Goal: Task Accomplishment & Management: Complete application form

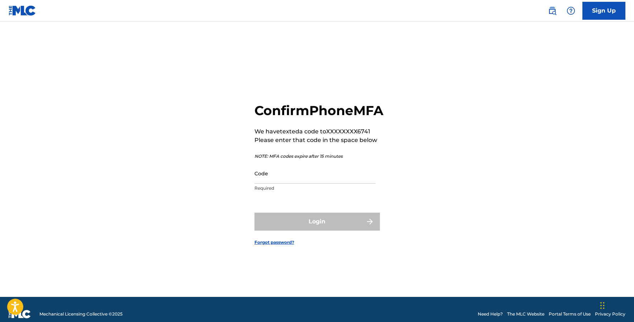
click at [313, 181] on input "Code" at bounding box center [314, 173] width 121 height 20
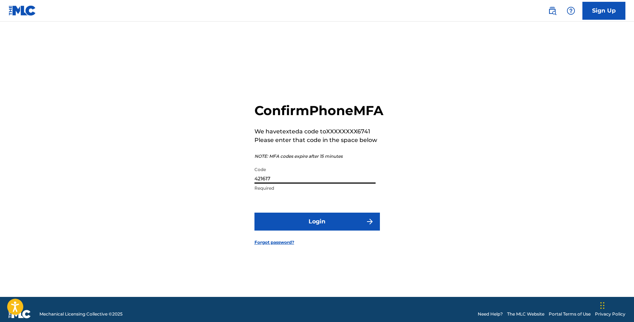
type input "421617"
click at [323, 229] on button "Login" at bounding box center [316, 221] width 125 height 18
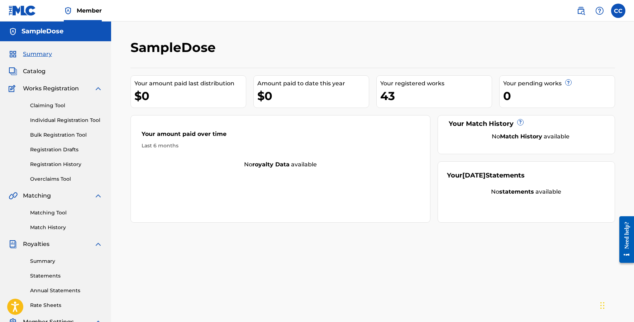
click at [76, 89] on span "Works Registration" at bounding box center [51, 88] width 56 height 9
click at [49, 105] on link "Claiming Tool" at bounding box center [66, 106] width 72 height 8
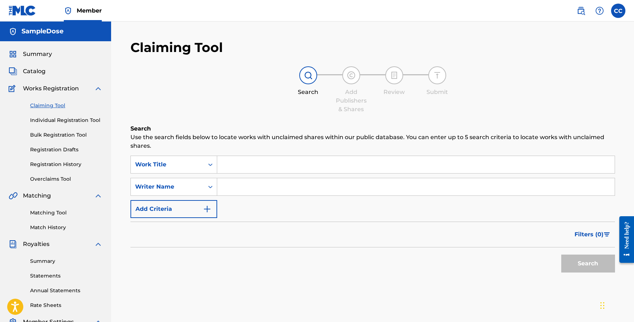
click at [259, 157] on input "Search Form" at bounding box center [415, 164] width 397 height 17
type input "Lighthouse Shores"
click at [587, 263] on button "Search" at bounding box center [588, 263] width 54 height 18
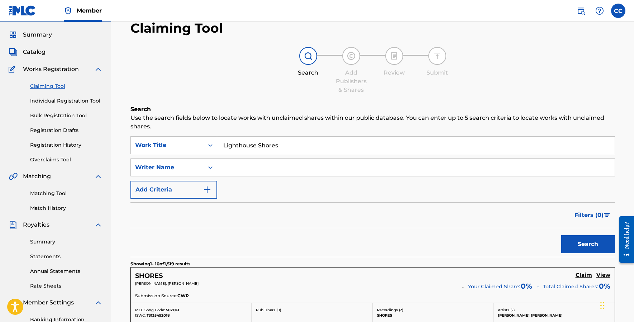
scroll to position [1, 0]
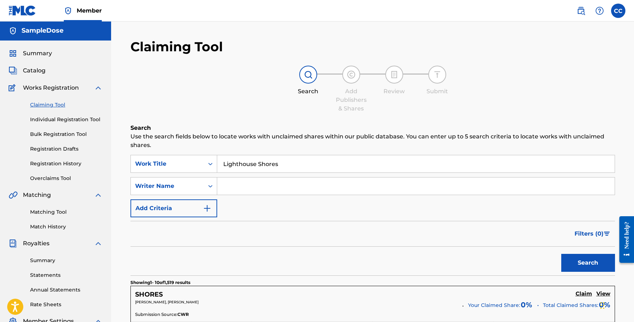
click at [248, 179] on input "Search Form" at bounding box center [415, 185] width 397 height 17
type input "SampleDose"
click at [587, 263] on button "Search" at bounding box center [588, 263] width 54 height 18
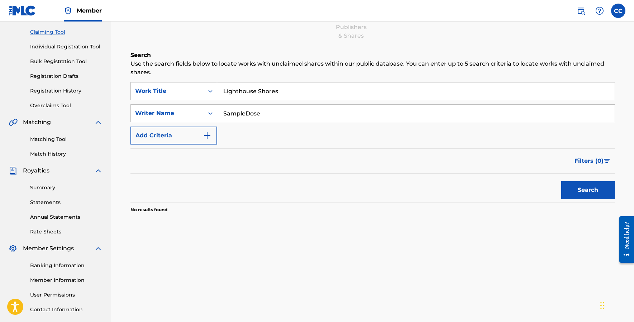
scroll to position [80, 0]
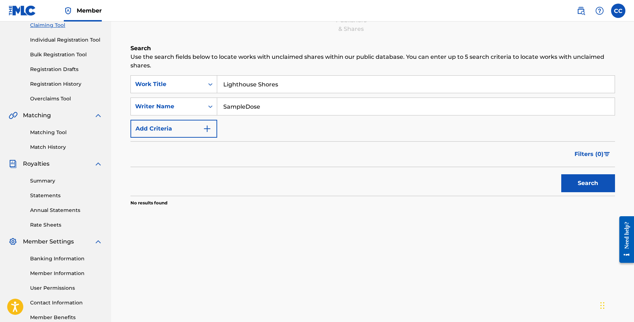
click at [577, 179] on button "Search" at bounding box center [588, 183] width 54 height 18
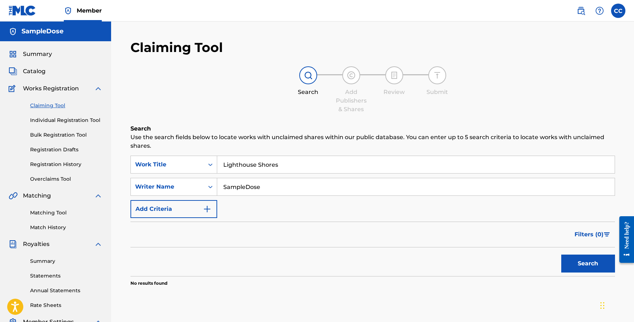
scroll to position [0, 0]
click at [172, 206] on button "Add Criteria" at bounding box center [173, 209] width 87 height 18
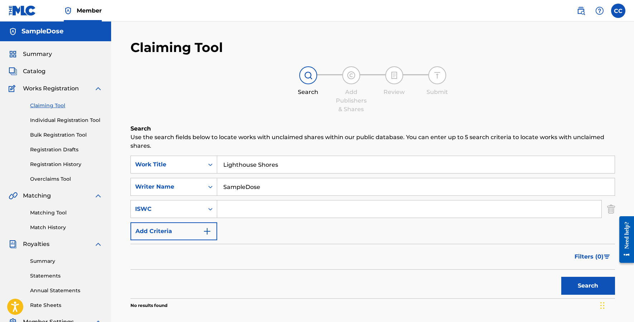
click at [611, 210] on img "Search Form" at bounding box center [611, 209] width 8 height 18
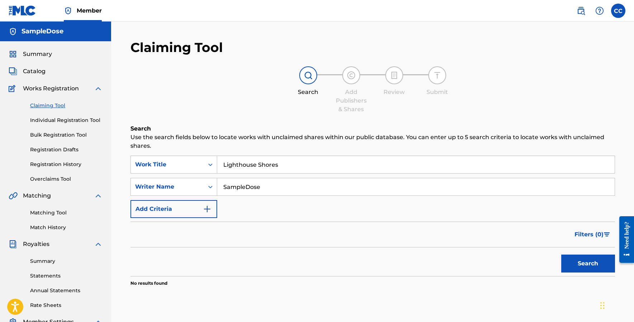
click at [34, 70] on span "Catalog" at bounding box center [34, 71] width 23 height 9
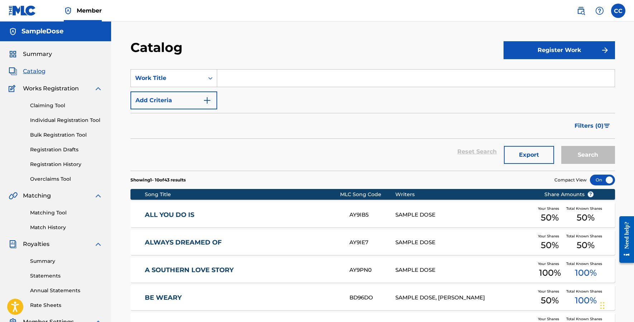
click at [572, 47] on button "Register Work" at bounding box center [558, 50] width 111 height 18
click at [520, 75] on link "Individual" at bounding box center [558, 73] width 111 height 17
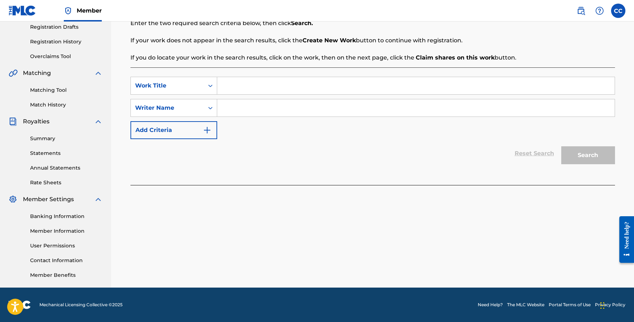
scroll to position [123, 0]
click at [274, 76] on div "SearchWithCriteria50e04a6a-aa4f-488d-a867-796b49603bae Work Title SearchWithCri…" at bounding box center [372, 125] width 484 height 117
click at [267, 89] on input "Search Form" at bounding box center [415, 85] width 397 height 17
type input "LightHouse Shores"
click at [261, 105] on input "Search Form" at bounding box center [415, 107] width 397 height 17
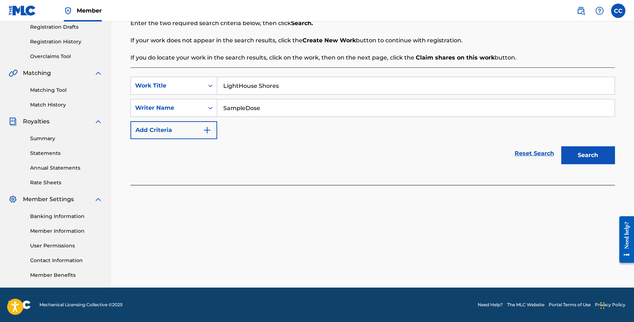
type input "SampleDose"
click at [587, 155] on button "Search" at bounding box center [588, 155] width 54 height 18
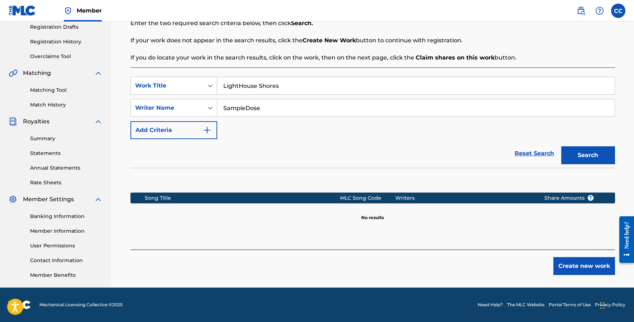
click at [567, 268] on button "Create new work" at bounding box center [584, 266] width 62 height 18
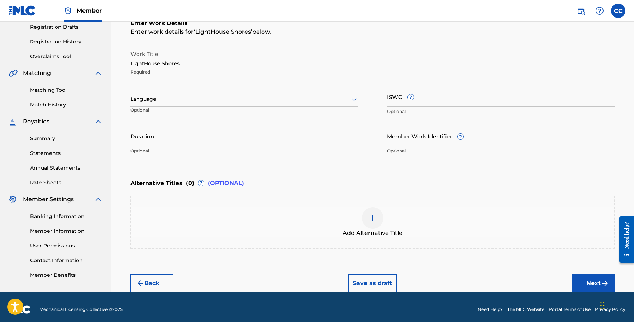
click at [190, 94] on div "Language" at bounding box center [244, 99] width 228 height 15
click at [481, 35] on div "Enter work details for ‘ LightHouse Shores ’ below." at bounding box center [372, 32] width 484 height 9
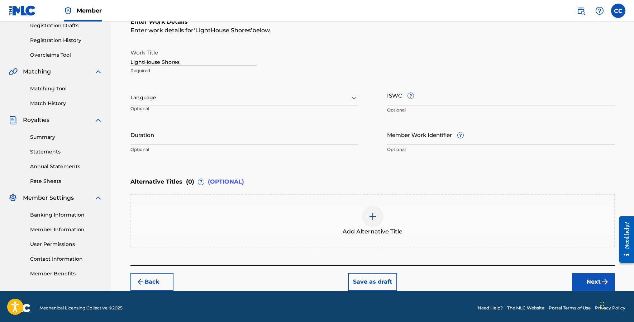
click at [207, 129] on input "Duration" at bounding box center [244, 134] width 228 height 20
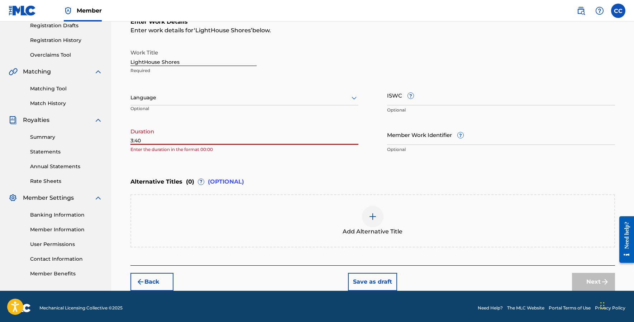
click at [312, 146] on div "Duration 3:40 Enter the duration in the format 00:00" at bounding box center [244, 140] width 228 height 32
click at [131, 140] on input "3:40" at bounding box center [244, 134] width 228 height 20
type input "03:40"
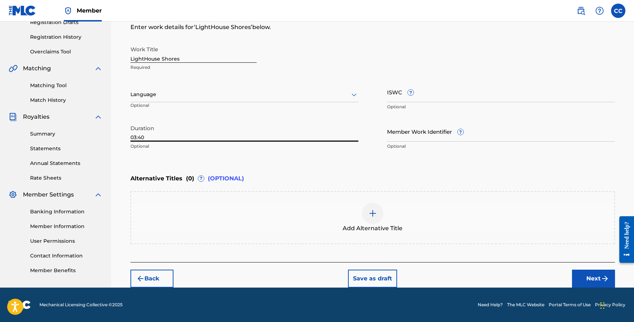
scroll to position [127, 0]
click at [598, 276] on button "Next" at bounding box center [593, 278] width 43 height 18
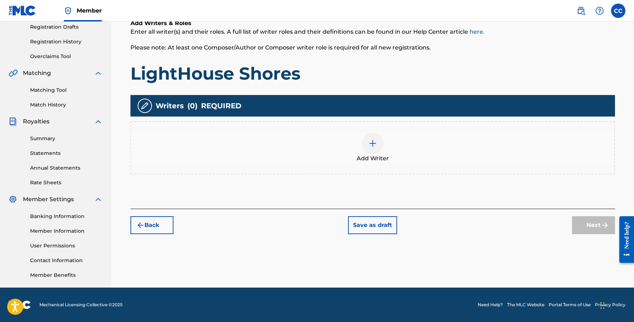
scroll to position [123, 0]
click at [378, 151] on div at bounding box center [372, 143] width 21 height 21
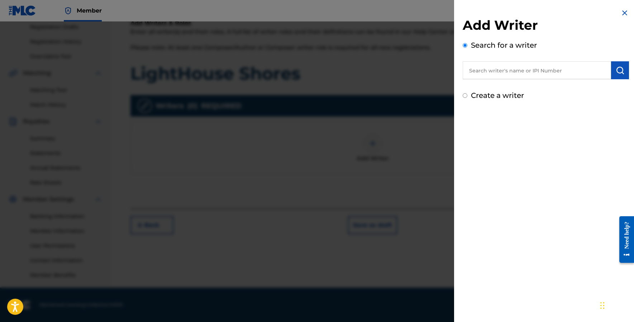
click at [488, 74] on input "text" at bounding box center [536, 70] width 148 height 18
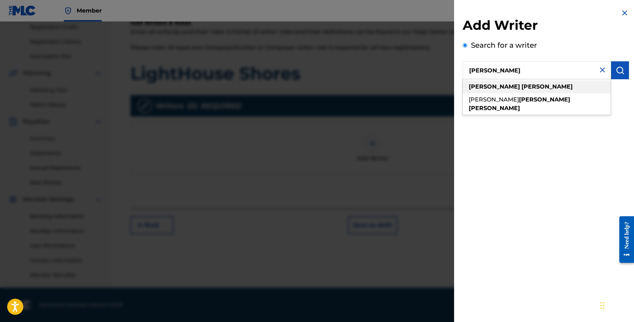
drag, startPoint x: 512, startPoint y: 82, endPoint x: 509, endPoint y: 90, distance: 7.6
click at [521, 90] on strong "[PERSON_NAME]" at bounding box center [546, 86] width 51 height 7
click at [494, 90] on div "[PERSON_NAME]" at bounding box center [536, 86] width 148 height 13
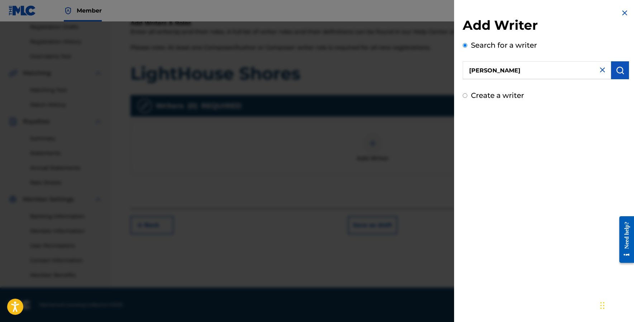
drag, startPoint x: 526, startPoint y: 74, endPoint x: 534, endPoint y: 70, distance: 9.5
click at [534, 70] on input "[PERSON_NAME]" at bounding box center [536, 70] width 148 height 18
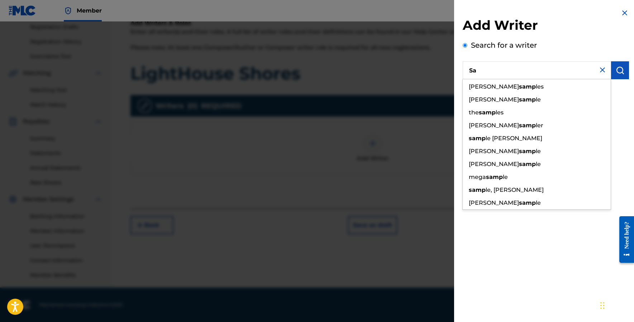
type input "S"
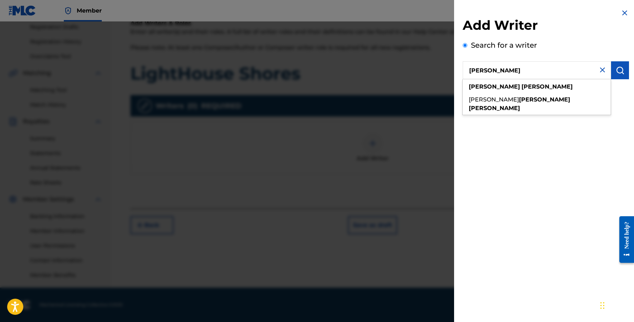
click at [541, 80] on div "[PERSON_NAME] [PERSON_NAME]" at bounding box center [536, 97] width 149 height 36
click at [534, 85] on div "[PERSON_NAME]" at bounding box center [536, 86] width 148 height 13
type input "[PERSON_NAME]"
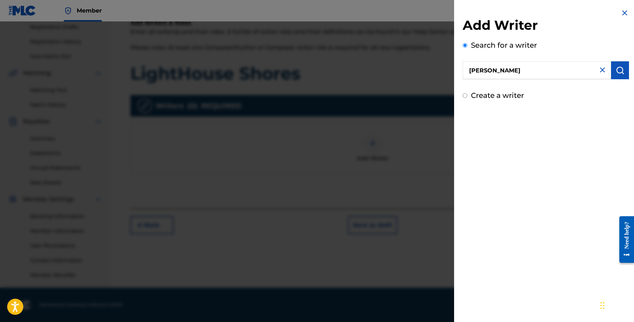
click at [492, 94] on label "Create a writer" at bounding box center [497, 95] width 53 height 9
radio input "true"
click at [467, 94] on input "Create a writer" at bounding box center [464, 95] width 5 height 5
radio input "false"
radio input "true"
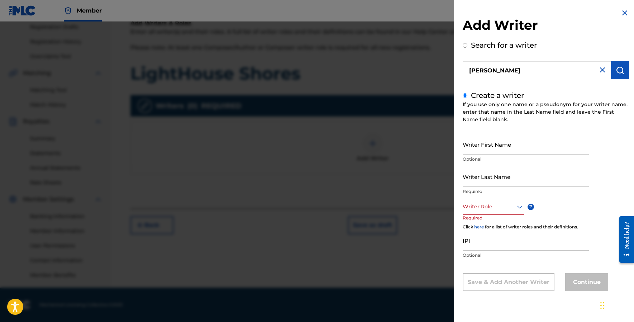
click at [598, 72] on img at bounding box center [602, 70] width 9 height 9
click at [509, 77] on input "text" at bounding box center [536, 70] width 148 height 18
radio input "true"
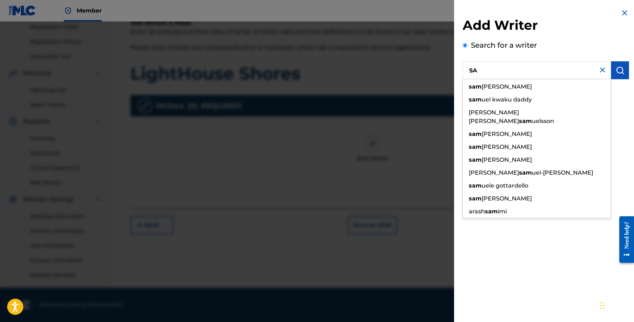
type input "S"
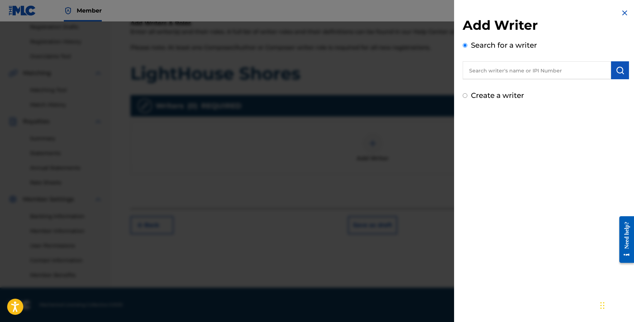
click at [617, 15] on div "Add Writer Search for a writer Create a writer" at bounding box center [545, 54] width 183 height 109
click at [623, 12] on img at bounding box center [624, 13] width 9 height 9
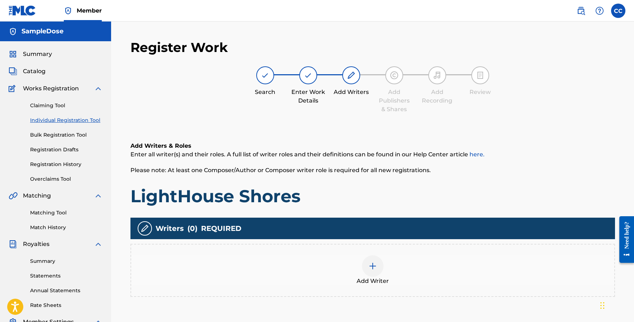
scroll to position [0, 0]
click at [53, 109] on link "Claiming Tool" at bounding box center [66, 106] width 72 height 8
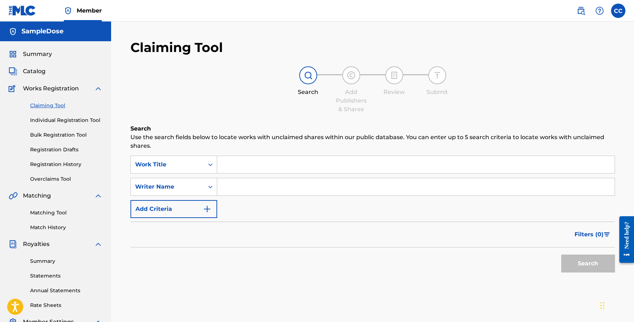
click at [39, 71] on span "Catalog" at bounding box center [34, 71] width 23 height 9
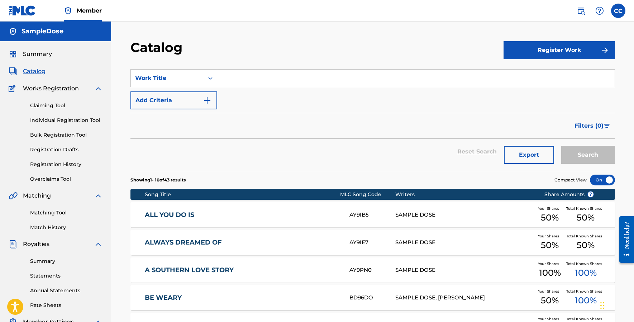
click at [399, 222] on div "ALL YOU DO IS AY9IB5 SAMPLE DOSE Your Shares 50 % Total Known Shares 50 %" at bounding box center [372, 214] width 484 height 25
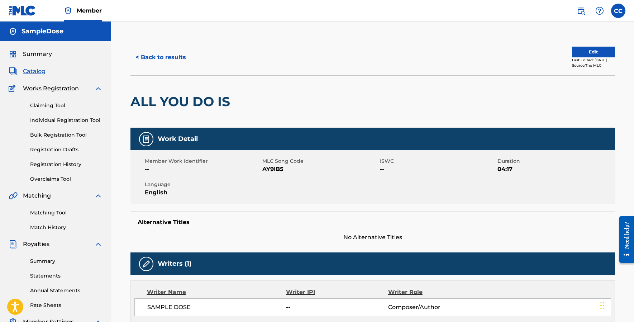
click at [41, 53] on span "Summary" at bounding box center [37, 54] width 29 height 9
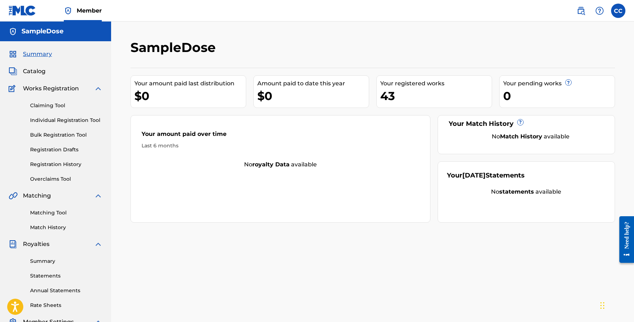
click at [58, 117] on link "Individual Registration Tool" at bounding box center [66, 120] width 72 height 8
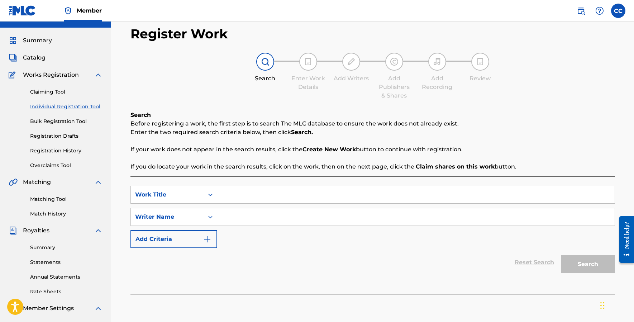
scroll to position [27, 0]
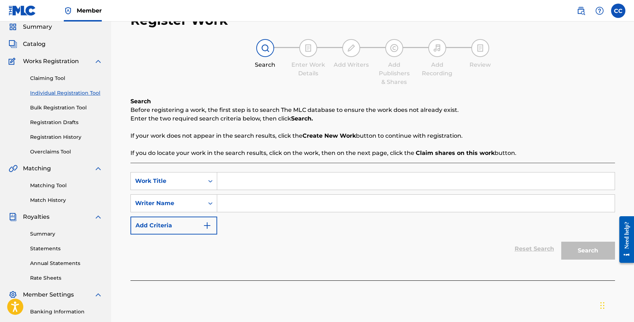
click at [330, 188] on input "Search Form" at bounding box center [415, 180] width 397 height 17
type input "Lighthouse Shores"
click at [282, 207] on input "Search Form" at bounding box center [415, 203] width 397 height 17
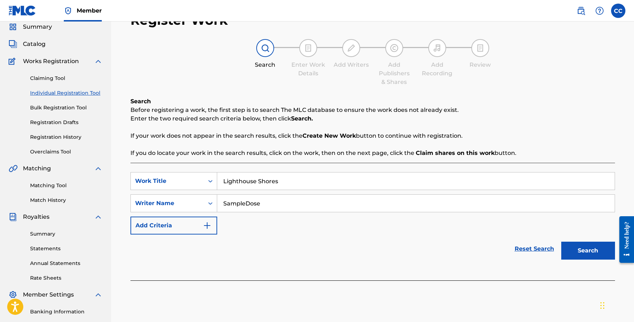
type input "SampleDose"
click at [589, 244] on button "Search" at bounding box center [588, 250] width 54 height 18
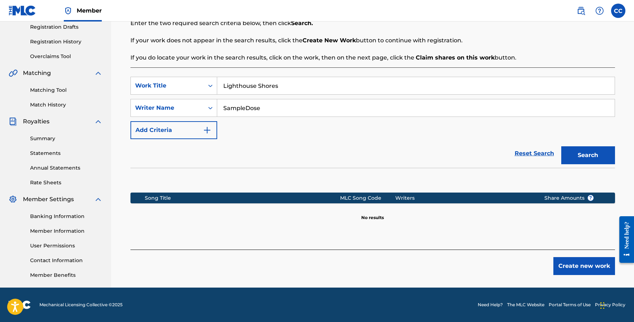
scroll to position [123, 0]
click at [567, 269] on button "Create new work" at bounding box center [584, 266] width 62 height 18
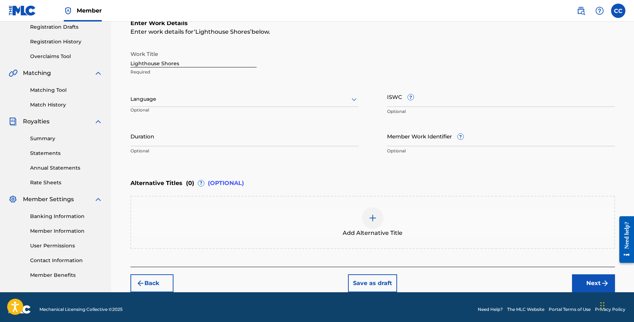
click at [169, 134] on input "Duration" at bounding box center [244, 136] width 228 height 20
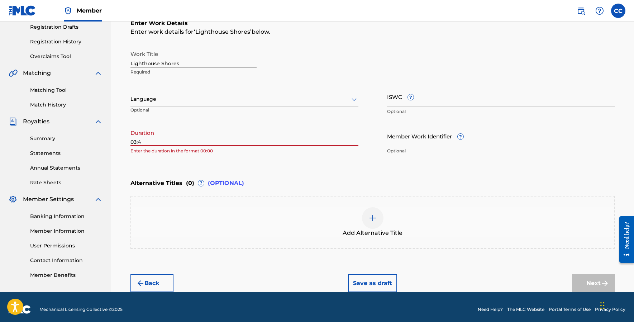
type input "03:40"
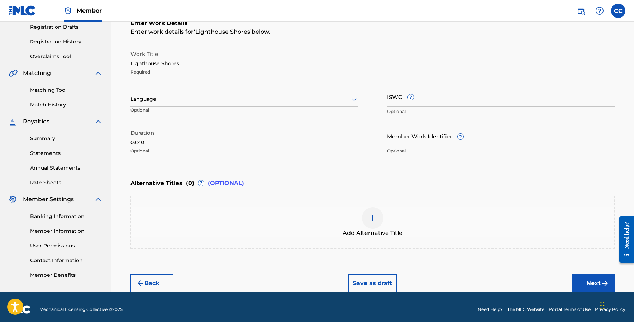
click at [589, 281] on button "Next" at bounding box center [593, 283] width 43 height 18
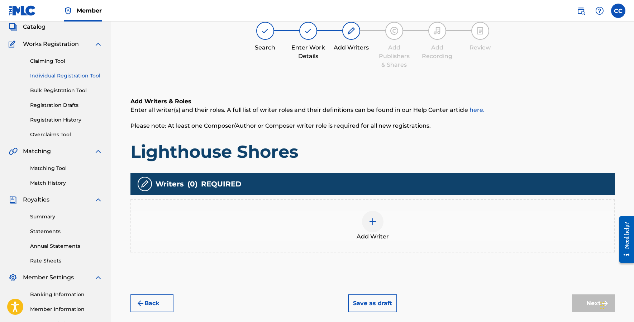
scroll to position [32, 0]
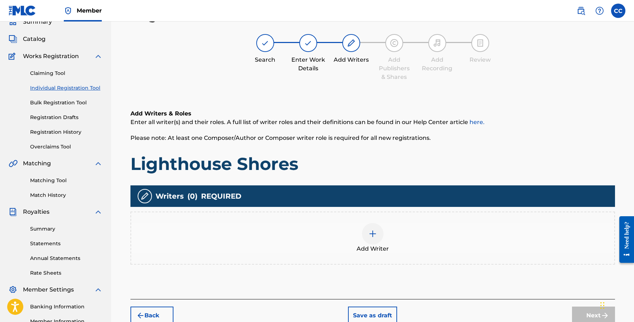
click at [363, 239] on div at bounding box center [372, 233] width 21 height 21
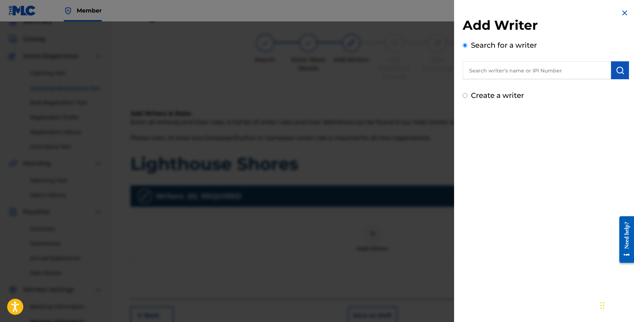
click at [503, 68] on input "text" at bounding box center [536, 70] width 148 height 18
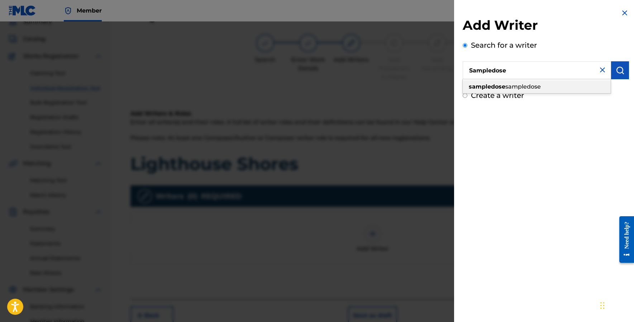
click at [499, 88] on strong "sampledose" at bounding box center [487, 86] width 37 height 7
type input "sampledose"
click at [615, 68] on img "submit" at bounding box center [619, 70] width 9 height 9
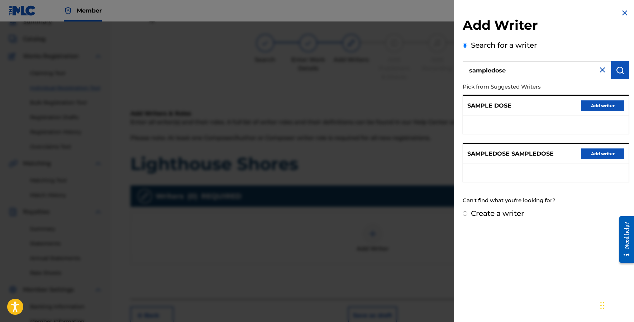
click at [586, 104] on button "Add writer" at bounding box center [602, 105] width 43 height 11
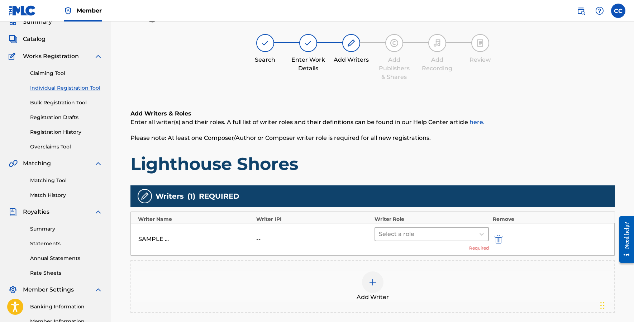
click at [394, 236] on div at bounding box center [425, 234] width 93 height 10
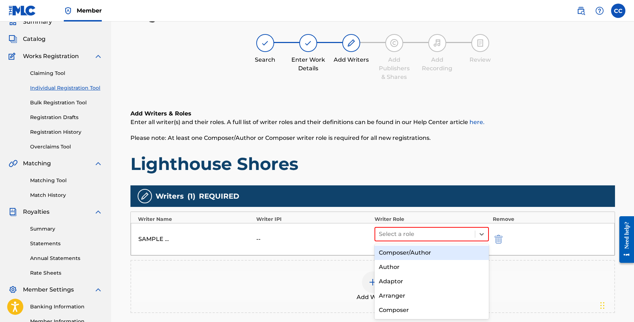
click at [400, 252] on div "Composer/Author" at bounding box center [431, 252] width 115 height 14
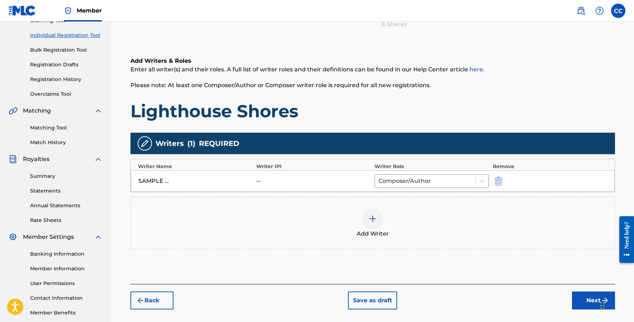
scroll to position [109, 0]
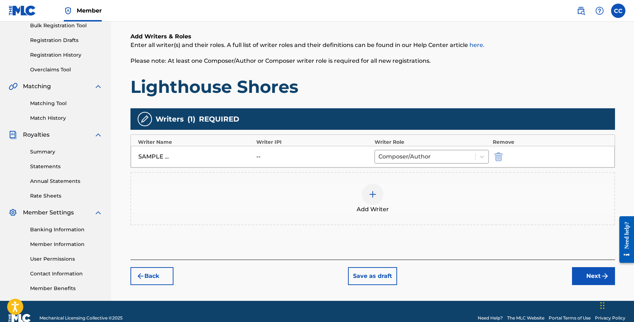
click at [585, 273] on button "Next" at bounding box center [593, 276] width 43 height 18
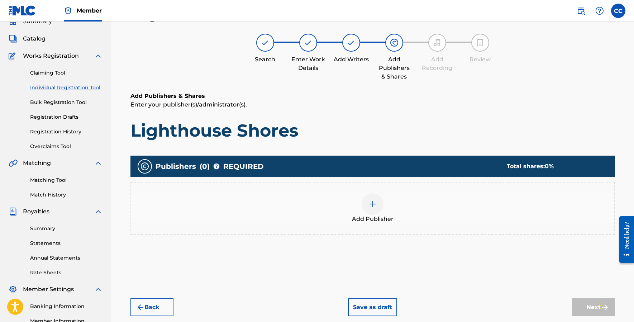
scroll to position [32, 0]
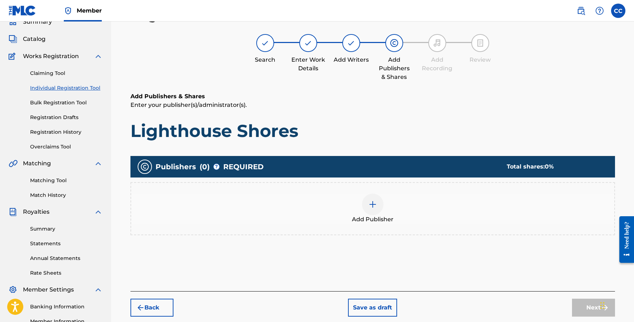
click at [376, 205] on img at bounding box center [372, 204] width 9 height 9
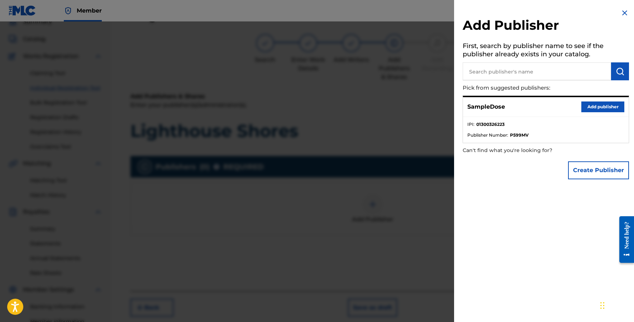
click at [608, 104] on button "Add publisher" at bounding box center [602, 106] width 43 height 11
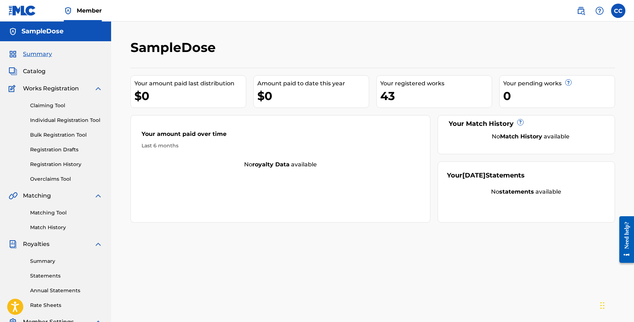
click at [53, 119] on link "Individual Registration Tool" at bounding box center [66, 120] width 72 height 8
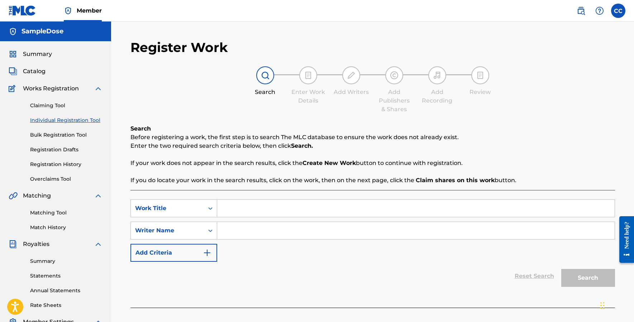
click at [283, 207] on input "Search Form" at bounding box center [415, 208] width 397 height 17
type input "Lighthouse Shores"
click at [261, 231] on input "Search Form" at bounding box center [415, 230] width 397 height 17
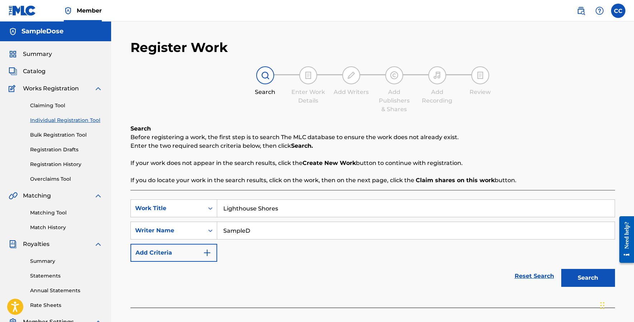
type input "SampleDo"
click at [38, 72] on span "Catalog" at bounding box center [34, 71] width 23 height 9
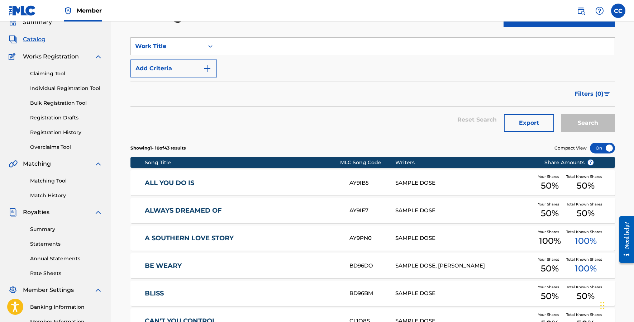
scroll to position [45, 0]
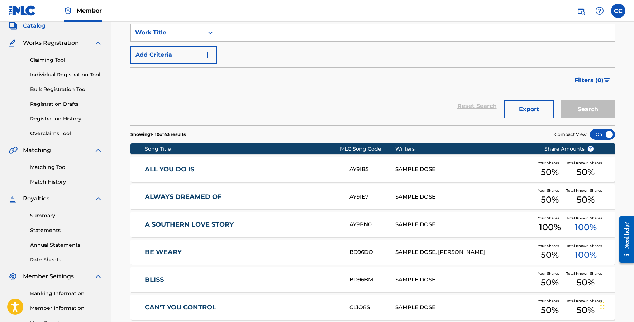
click at [366, 170] on div "AY9IB5" at bounding box center [372, 169] width 46 height 8
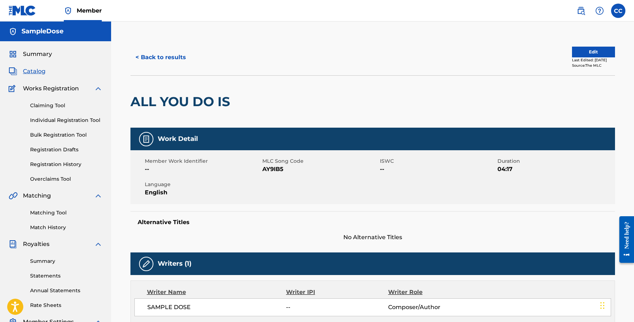
click at [58, 120] on link "Individual Registration Tool" at bounding box center [66, 120] width 72 height 8
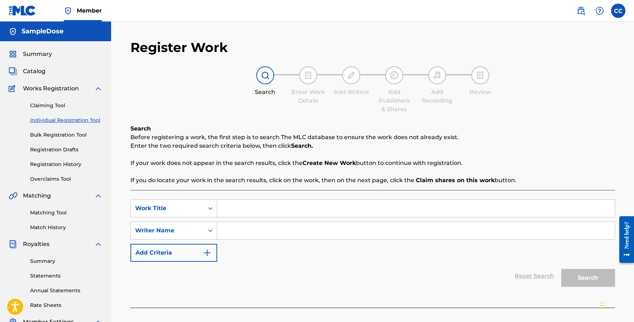
click at [286, 207] on input "Search Form" at bounding box center [415, 208] width 397 height 17
type input "Lighthouse Shores"
click at [278, 232] on input "Search Form" at bounding box center [415, 230] width 397 height 17
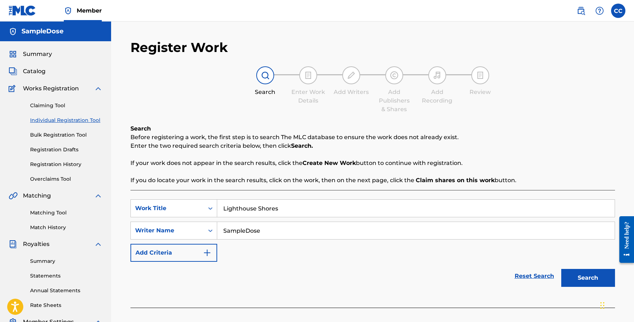
type input "SampleDose"
click at [590, 279] on button "Search" at bounding box center [588, 278] width 54 height 18
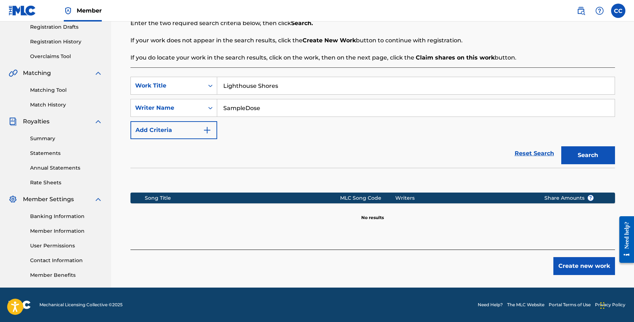
scroll to position [123, 0]
click at [573, 273] on button "Create new work" at bounding box center [584, 266] width 62 height 18
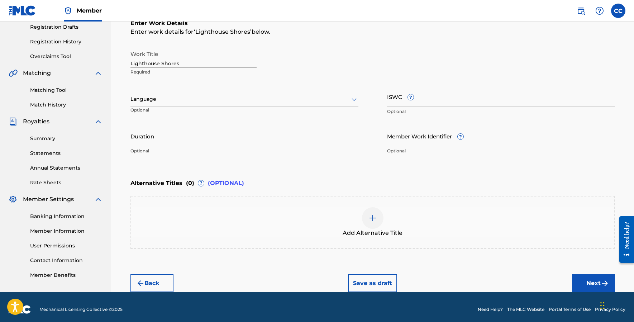
click at [247, 136] on input "Duration" at bounding box center [244, 136] width 228 height 20
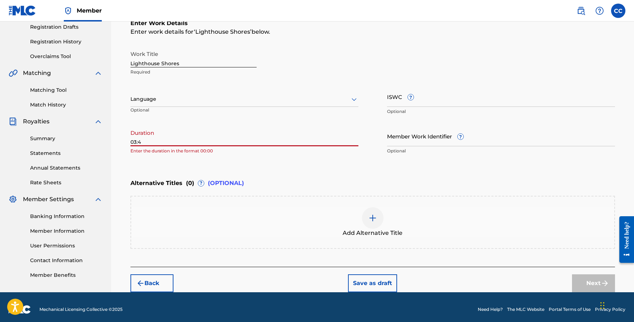
type input "03:40"
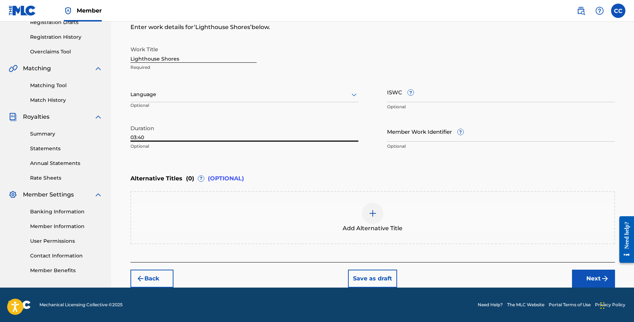
scroll to position [127, 0]
click at [575, 279] on button "Next" at bounding box center [593, 278] width 43 height 18
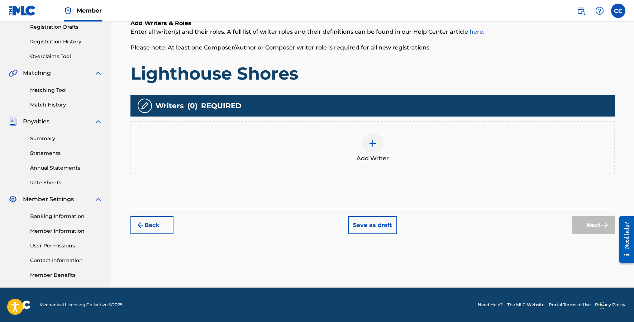
click at [365, 141] on div at bounding box center [372, 143] width 21 height 21
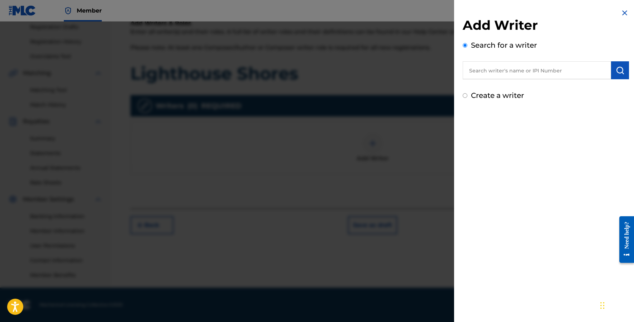
click at [489, 76] on input "text" at bounding box center [536, 70] width 148 height 18
type input "SampleDose"
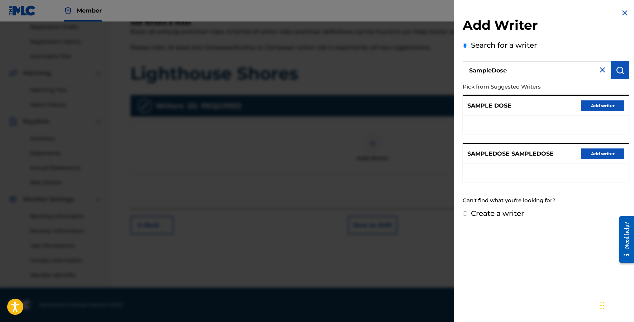
click at [601, 109] on button "Add writer" at bounding box center [602, 105] width 43 height 11
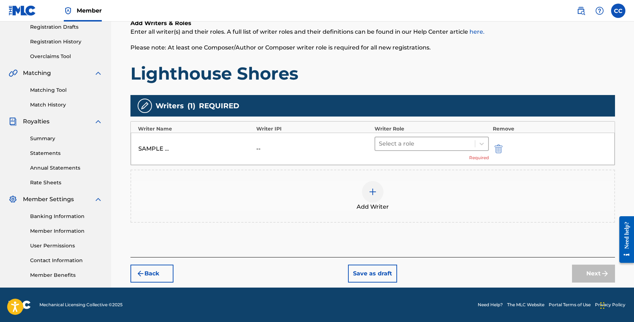
click at [424, 146] on div at bounding box center [425, 144] width 93 height 10
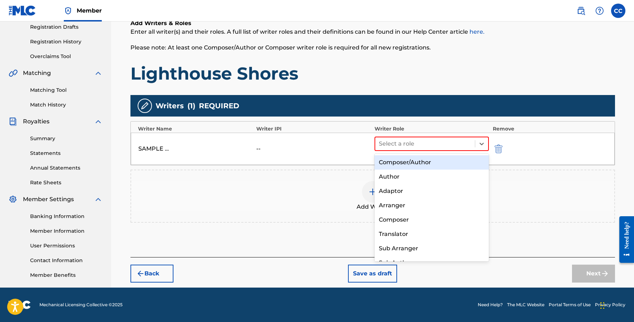
click at [408, 162] on div "Composer/Author" at bounding box center [431, 162] width 115 height 14
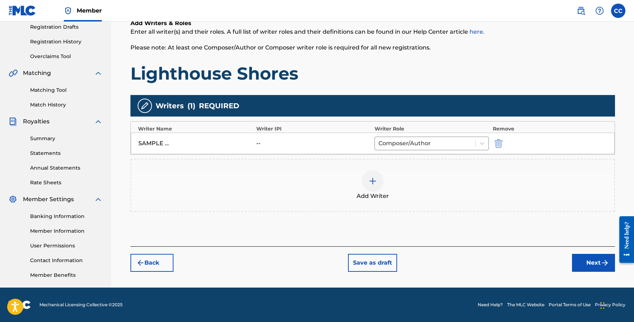
click at [594, 273] on div "Register Work Search Enter Work Details Add Writers Add Publishers & Shares Add…" at bounding box center [373, 102] width 502 height 370
click at [589, 264] on button "Next" at bounding box center [593, 263] width 43 height 18
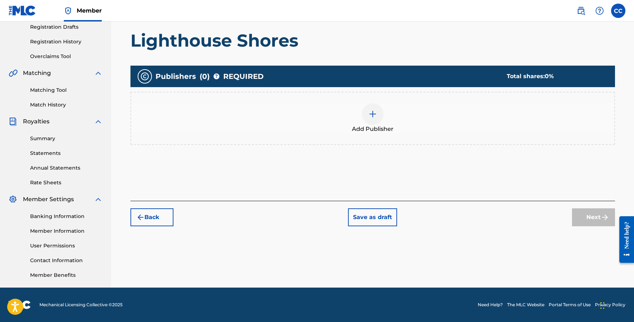
scroll to position [32, 0]
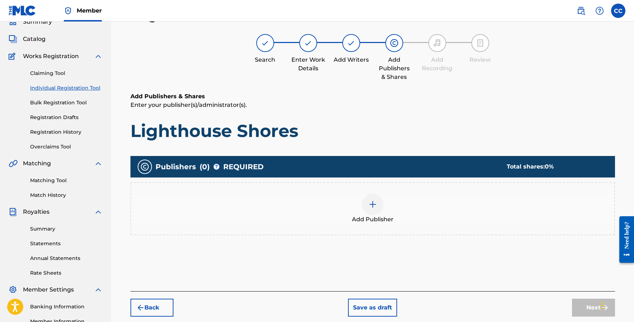
click at [374, 202] on img at bounding box center [372, 204] width 9 height 9
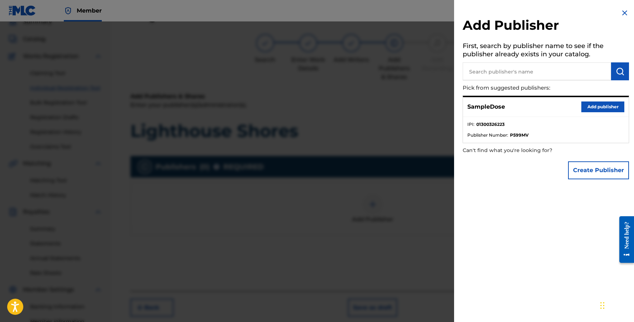
click at [507, 69] on input "text" at bounding box center [536, 71] width 148 height 18
click at [600, 106] on button "Add publisher" at bounding box center [602, 106] width 43 height 11
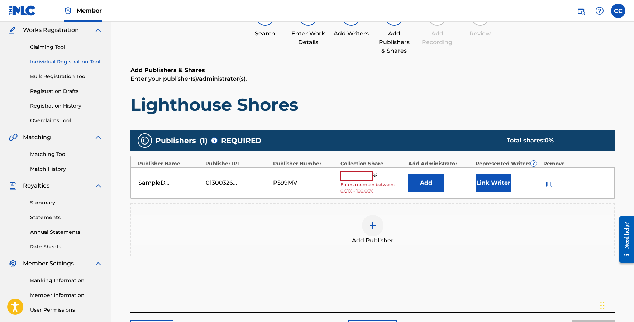
scroll to position [81, 0]
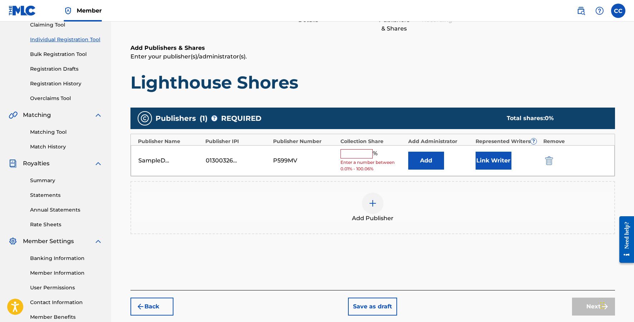
click at [355, 153] on input "text" at bounding box center [356, 153] width 32 height 9
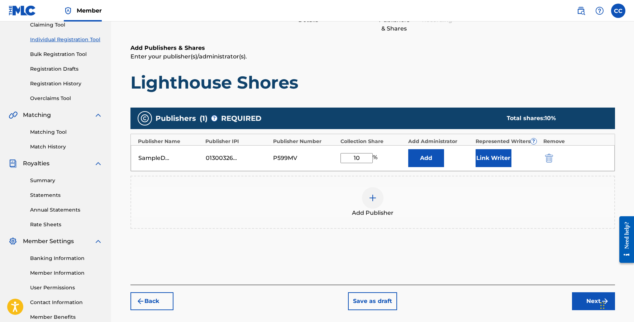
type input "100"
click at [589, 302] on button "Next" at bounding box center [593, 301] width 43 height 18
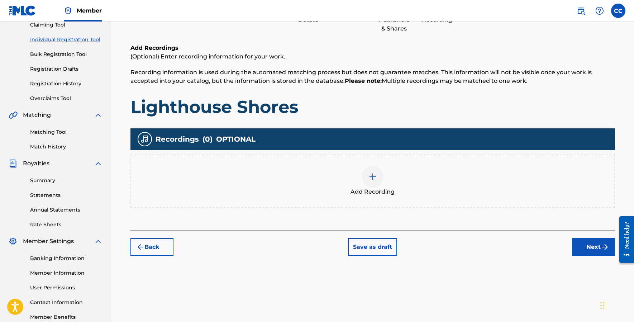
scroll to position [32, 0]
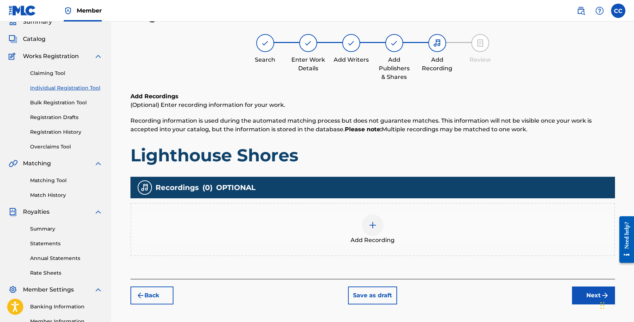
click at [372, 228] on img at bounding box center [372, 225] width 9 height 9
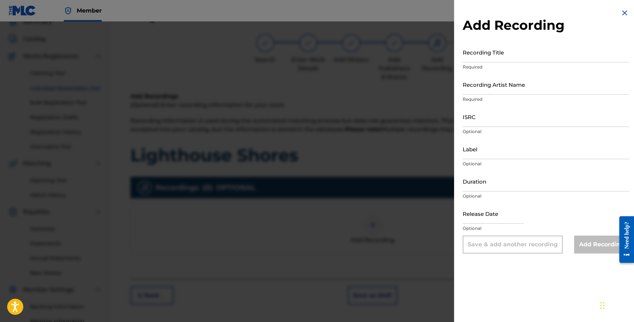
click at [431, 62] on div at bounding box center [317, 182] width 634 height 322
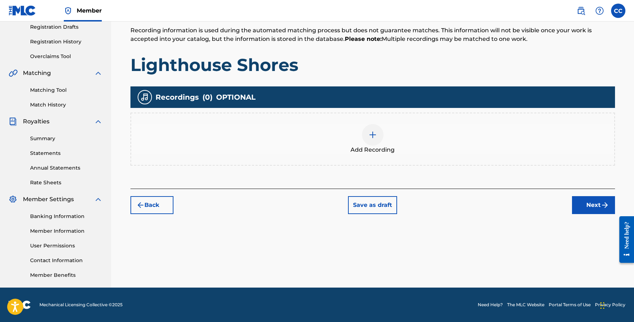
click at [600, 205] on button "Next" at bounding box center [593, 205] width 43 height 18
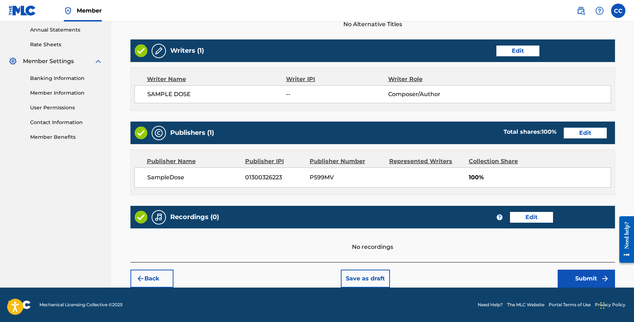
scroll to position [260, 0]
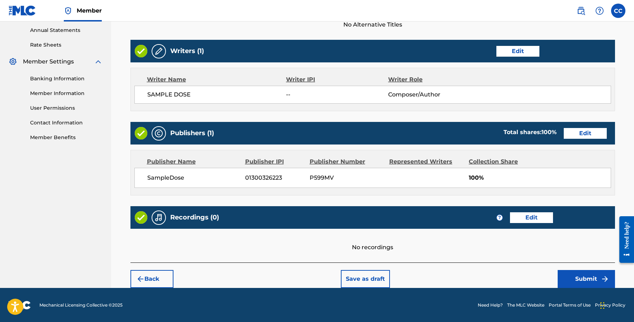
click at [585, 286] on button "Submit" at bounding box center [585, 279] width 57 height 18
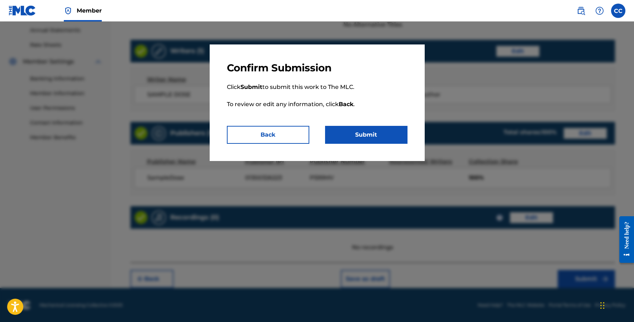
click at [369, 128] on button "Submit" at bounding box center [366, 135] width 82 height 18
